Goal: Information Seeking & Learning: Learn about a topic

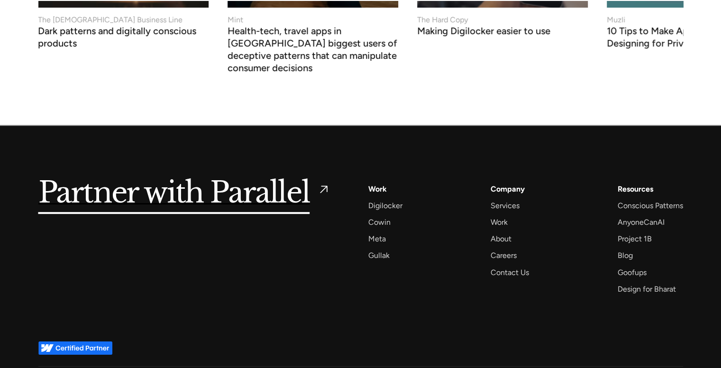
scroll to position [4094, 0]
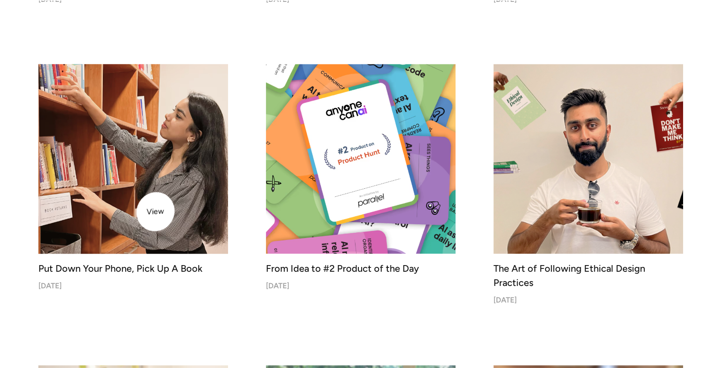
scroll to position [585, 0]
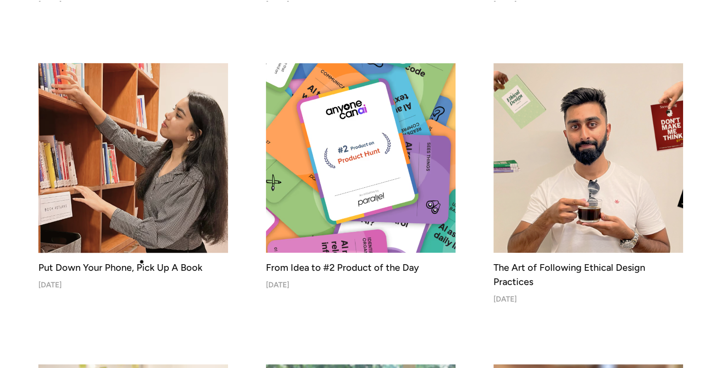
click at [142, 264] on div "Put Down Your Phone, Pick Up A Book" at bounding box center [133, 267] width 190 height 14
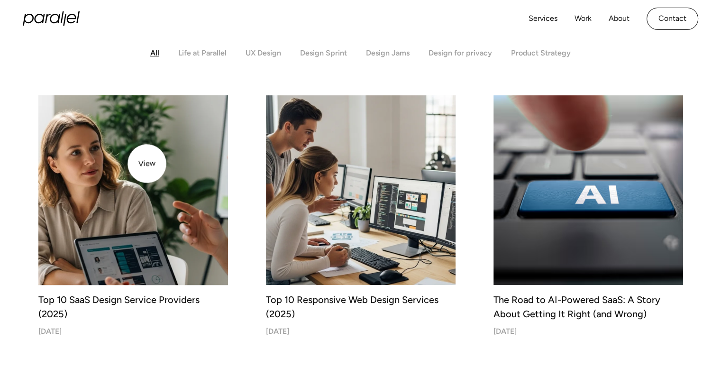
scroll to position [252, 0]
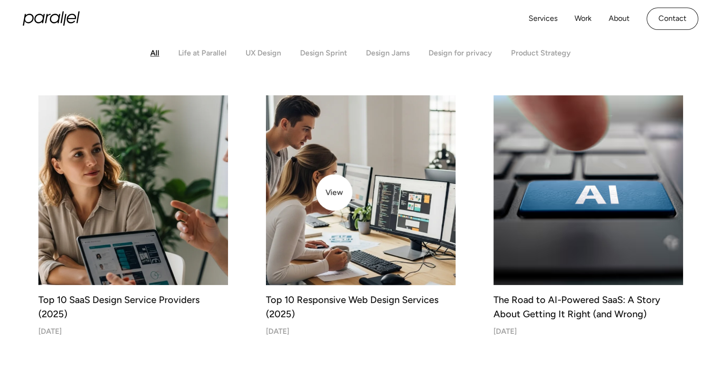
click at [334, 193] on img at bounding box center [360, 190] width 199 height 199
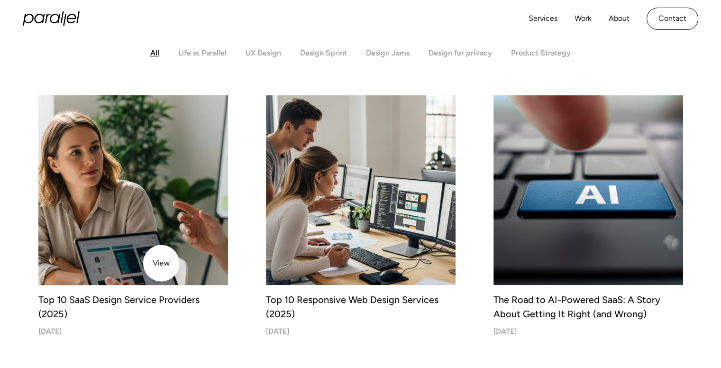
click at [161, 263] on img at bounding box center [133, 190] width 199 height 199
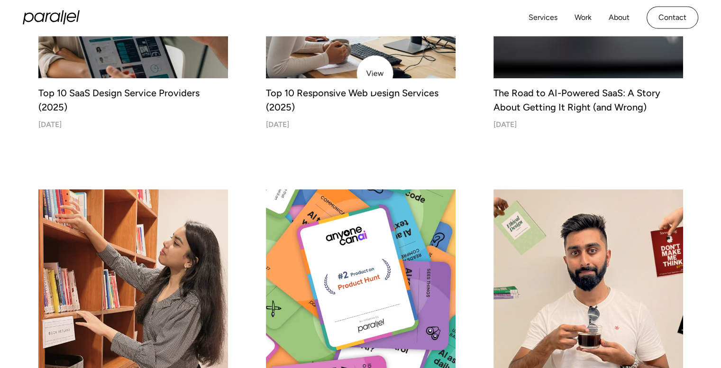
scroll to position [459, 0]
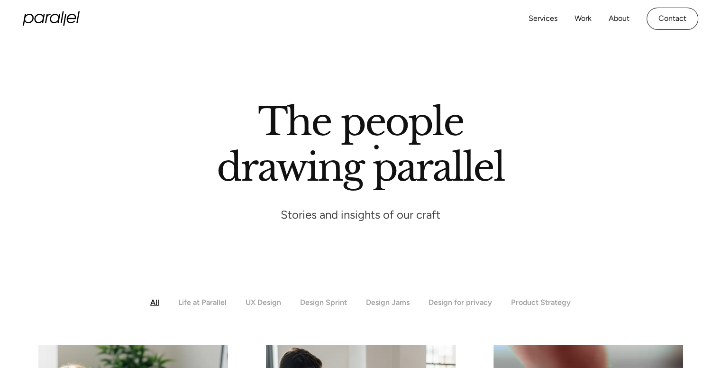
scroll to position [3, 0]
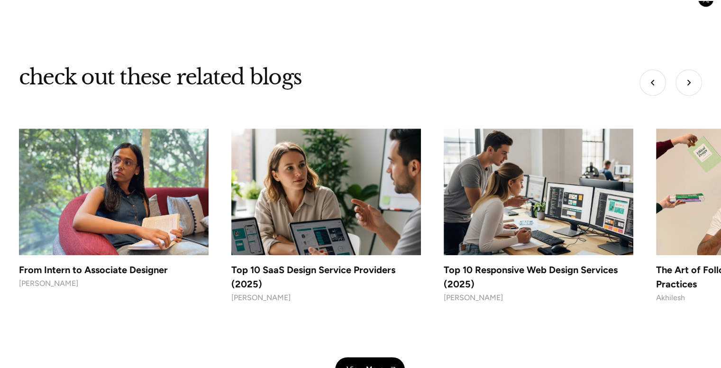
scroll to position [4649, 0]
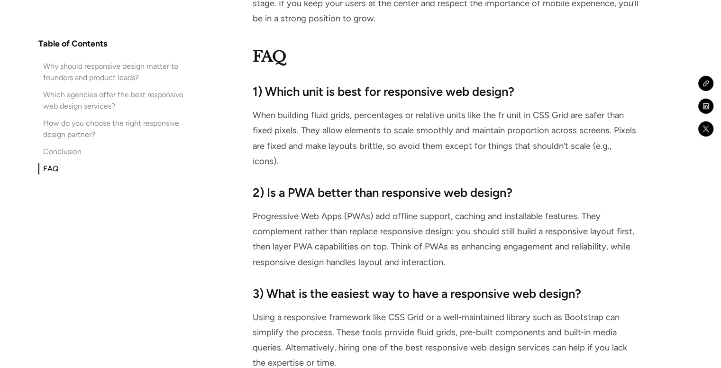
scroll to position [6546, 0]
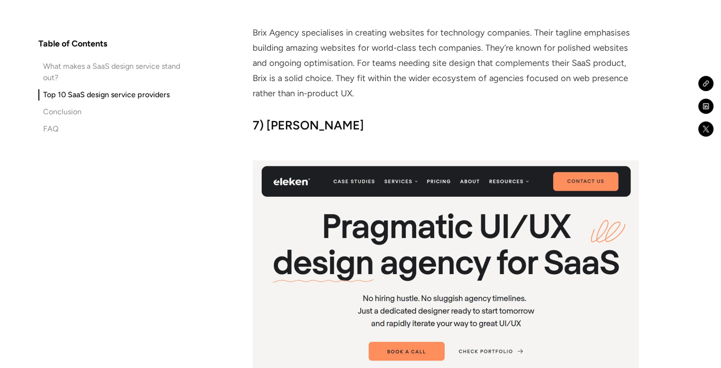
scroll to position [3937, 0]
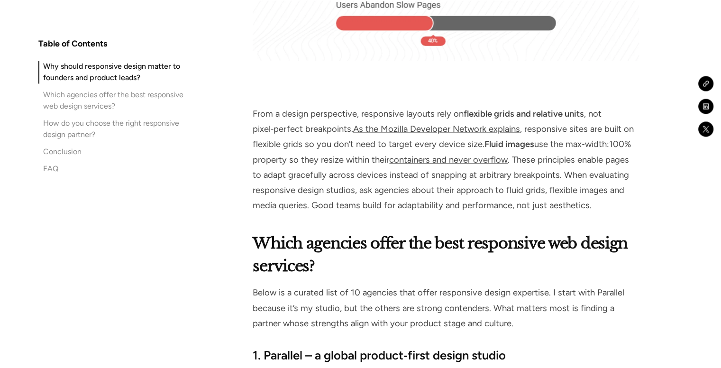
scroll to position [1477, 0]
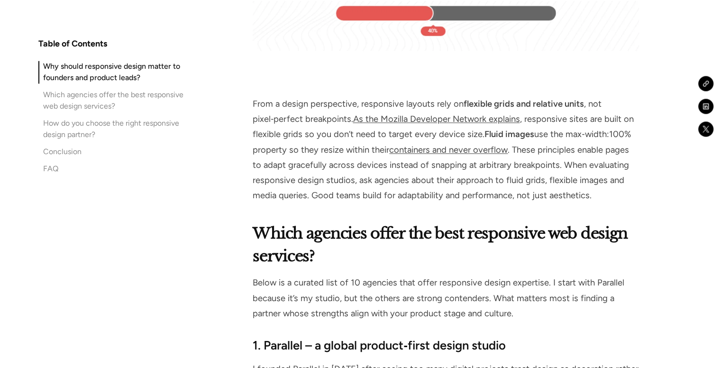
click at [386, 101] on p "From a design perspective, responsive layouts rely on flexible grids and relati…" at bounding box center [446, 149] width 386 height 107
click at [317, 120] on p "From a design perspective, responsive layouts rely on flexible grids and relati…" at bounding box center [446, 149] width 386 height 107
click at [309, 123] on p "From a design perspective, responsive layouts rely on flexible grids and relati…" at bounding box center [446, 149] width 386 height 107
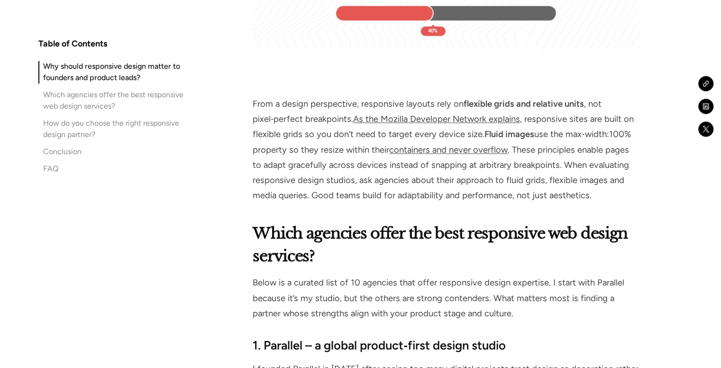
click at [324, 124] on p "From a design perspective, responsive layouts rely on flexible grids and relati…" at bounding box center [446, 149] width 386 height 107
click at [313, 129] on p "From a design perspective, responsive layouts rely on flexible grids and relati…" at bounding box center [446, 149] width 386 height 107
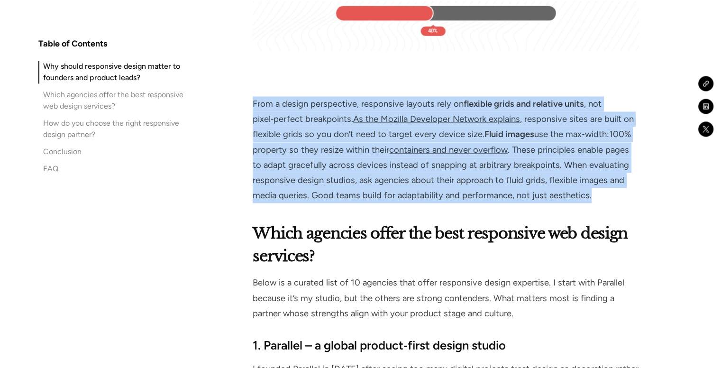
click at [313, 129] on p "From a design perspective, responsive layouts rely on flexible grids and relati…" at bounding box center [446, 149] width 386 height 107
click at [311, 129] on p "From a design perspective, responsive layouts rely on flexible grids and relati…" at bounding box center [446, 149] width 386 height 107
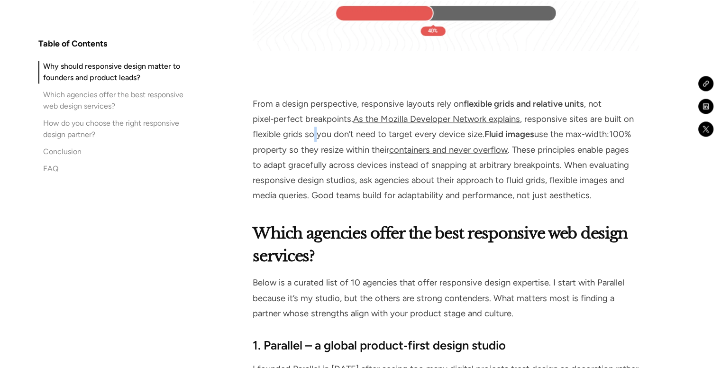
click at [311, 129] on p "From a design perspective, responsive layouts rely on flexible grids and relati…" at bounding box center [446, 149] width 386 height 107
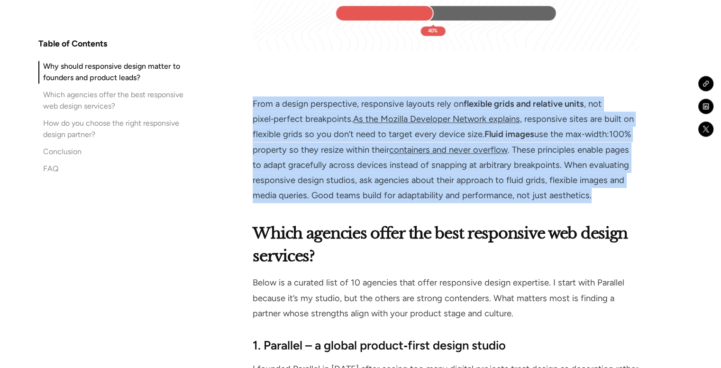
click at [311, 129] on p "From a design perspective, responsive layouts rely on flexible grids and relati…" at bounding box center [446, 149] width 386 height 107
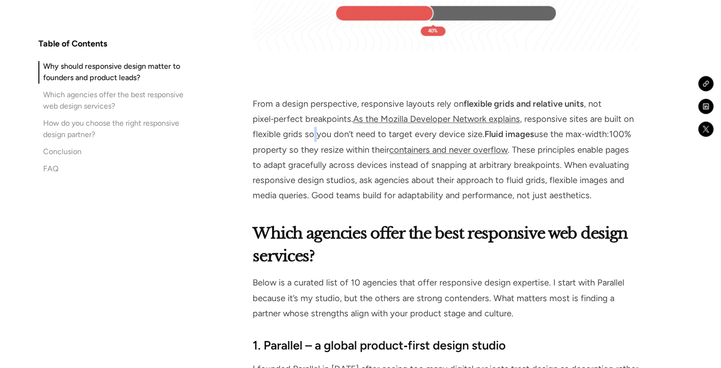
click at [311, 129] on p "From a design perspective, responsive layouts rely on flexible grids and relati…" at bounding box center [446, 149] width 386 height 107
click at [317, 130] on p "From a design perspective, responsive layouts rely on flexible grids and relati…" at bounding box center [446, 149] width 386 height 107
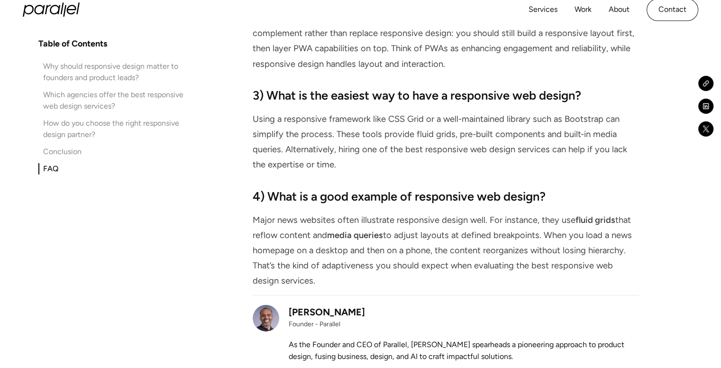
scroll to position [6742, 0]
